Goal: Information Seeking & Learning: Learn about a topic

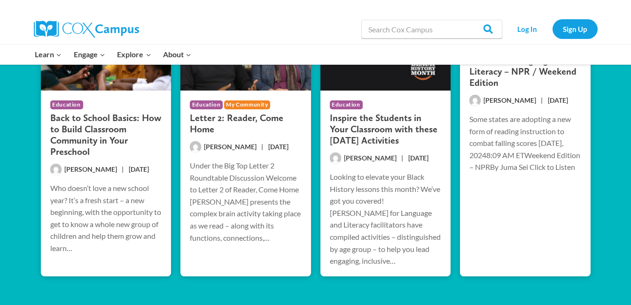
scroll to position [1302, 0]
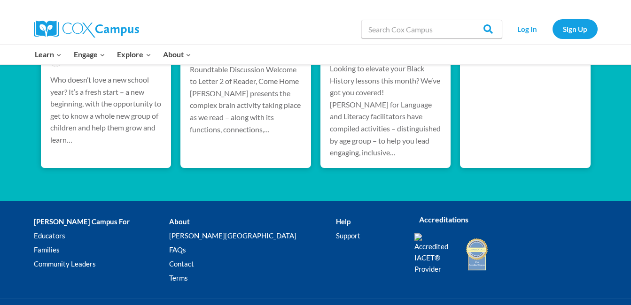
click at [196, 235] on li "About [PERSON_NAME] Campus FAQs Contact Terms" at bounding box center [252, 252] width 167 height 74
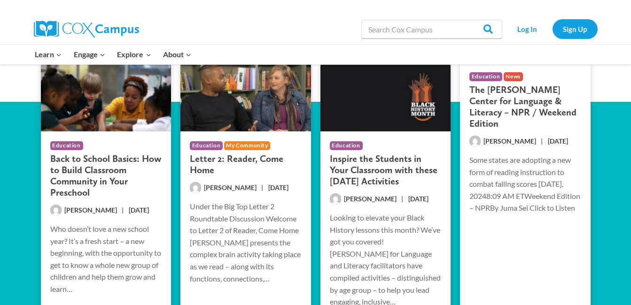
scroll to position [1272, 0]
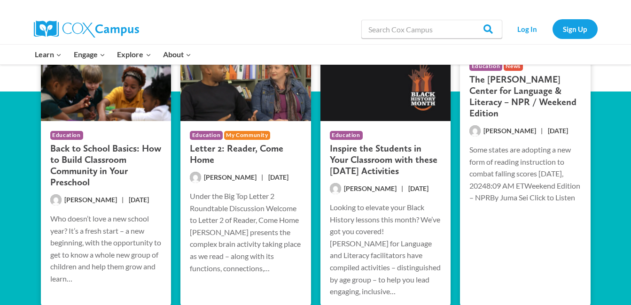
click at [60, 285] on p "Who doesn’t love a new school year? It’s a fresh start – a new beginning, with …" at bounding box center [106, 249] width 112 height 72
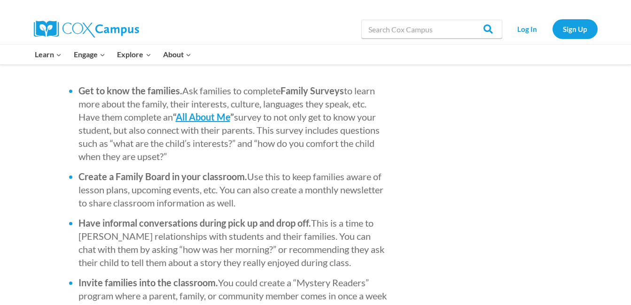
scroll to position [753, 0]
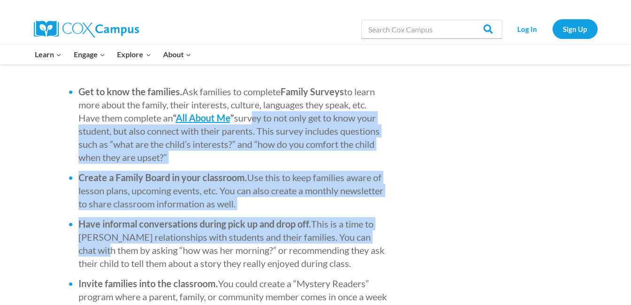
drag, startPoint x: 0, startPoint y: 255, endPoint x: 263, endPoint y: 114, distance: 298.5
click at [521, 26] on link "Log In" at bounding box center [527, 28] width 41 height 19
